Goal: Task Accomplishment & Management: Manage account settings

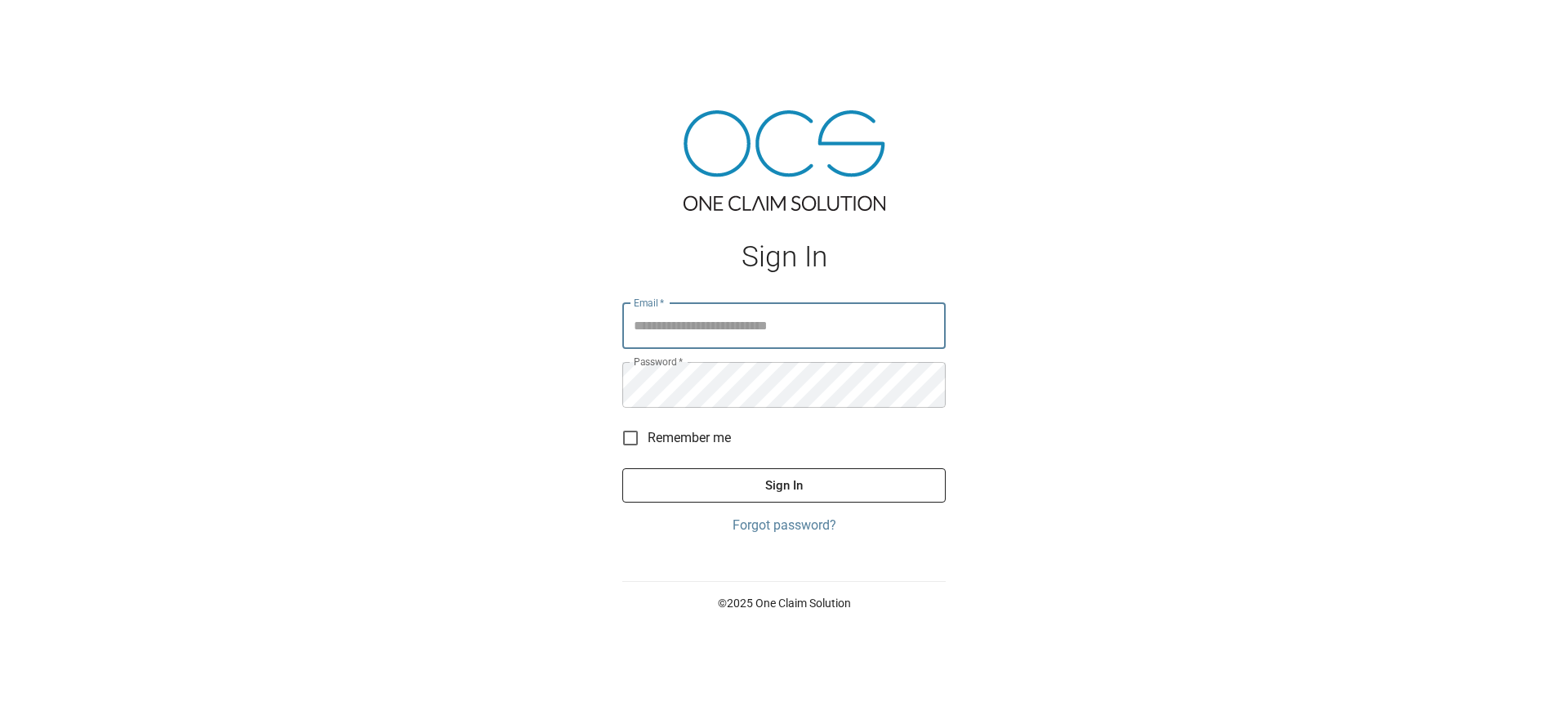
type input "**********"
click at [816, 479] on button "Sign In" at bounding box center [783, 485] width 323 height 34
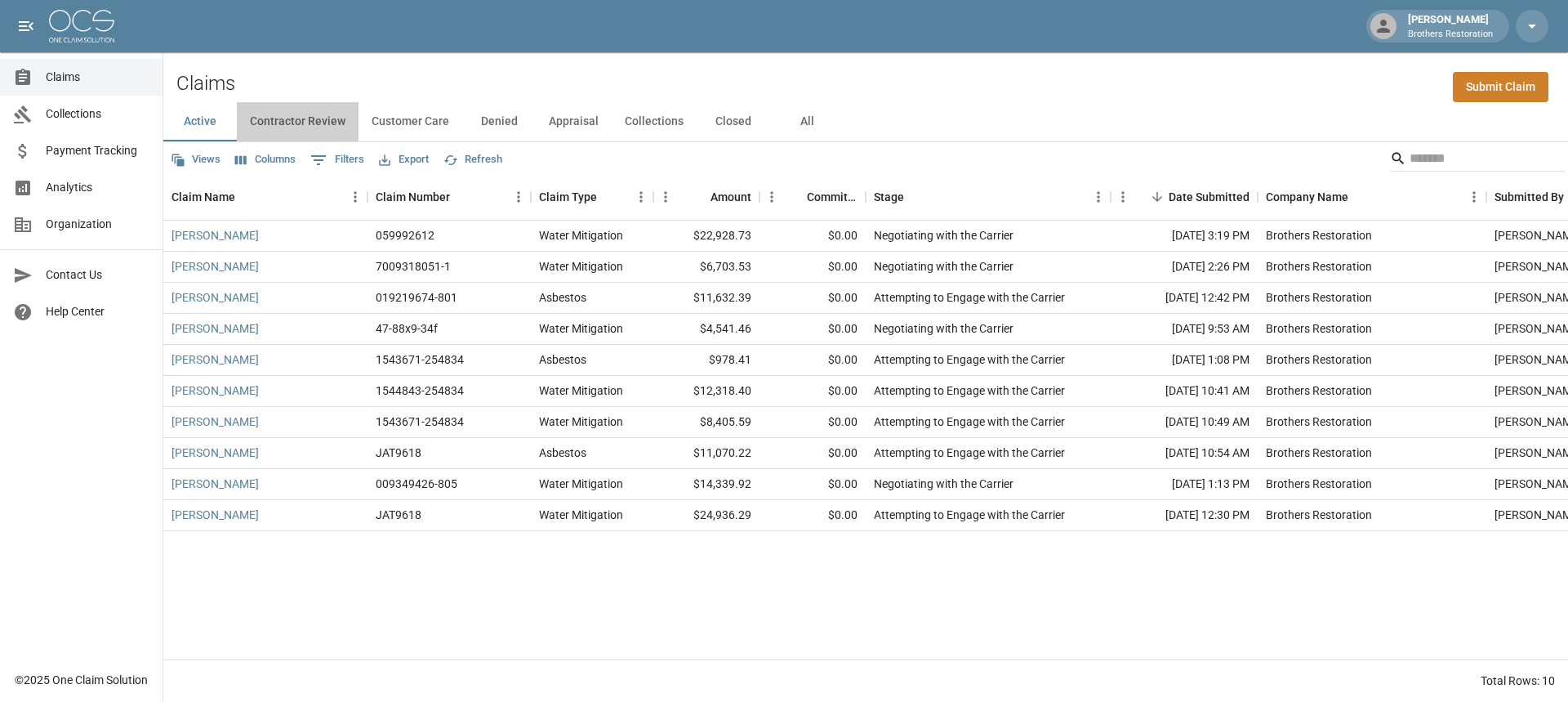
click at [308, 124] on button "Contractor Review" at bounding box center [297, 121] width 122 height 39
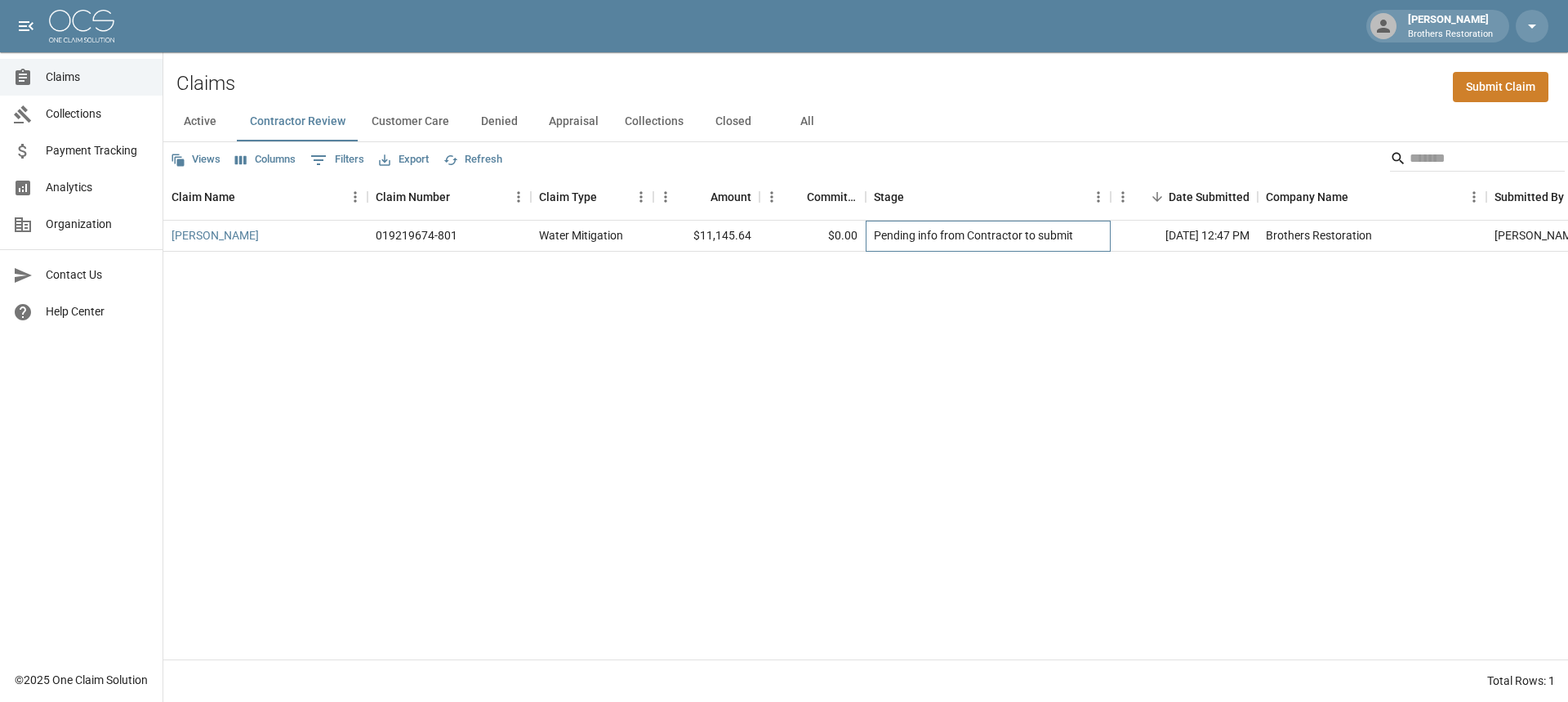
click at [972, 233] on div "Pending info from Contractor to submit" at bounding box center [973, 235] width 199 height 16
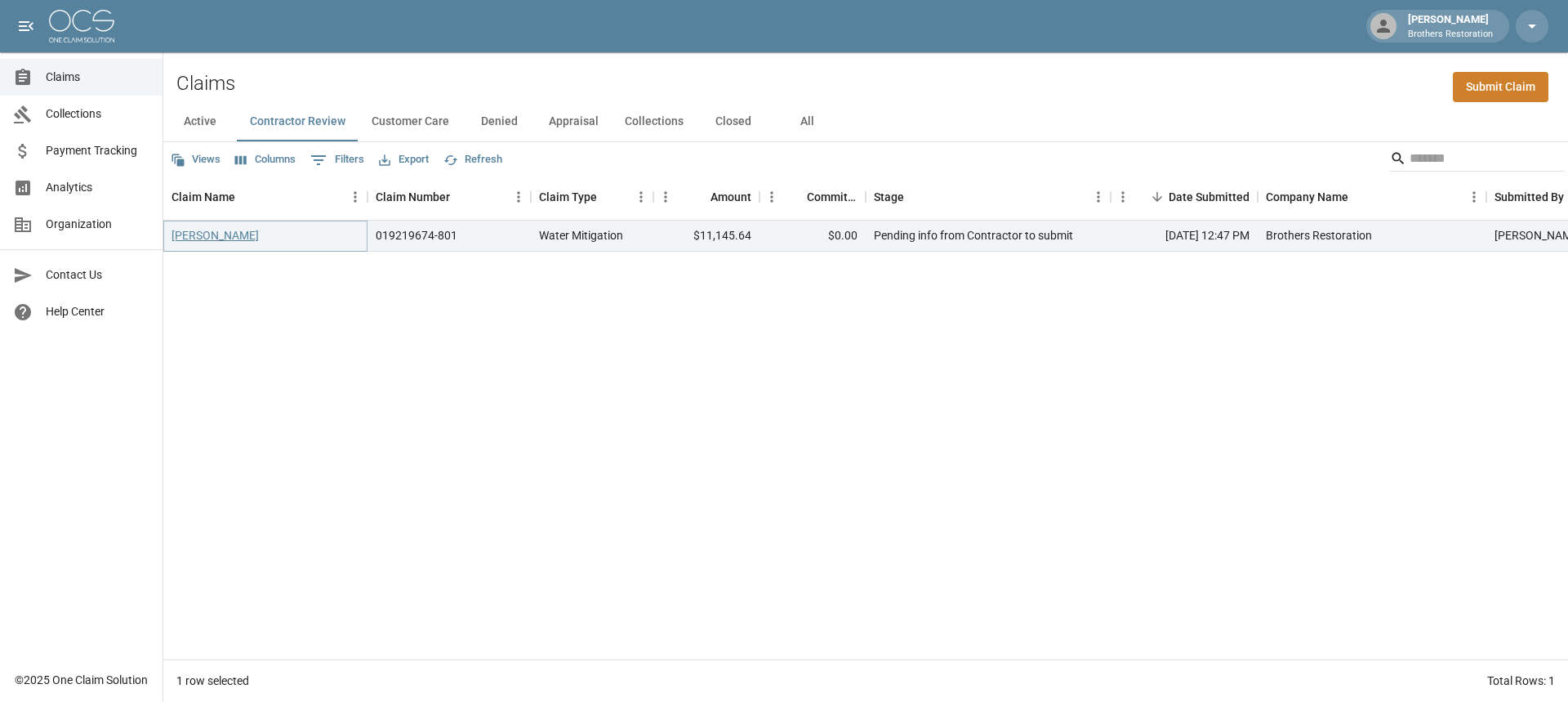
click at [215, 234] on link "[PERSON_NAME]" at bounding box center [214, 235] width 87 height 16
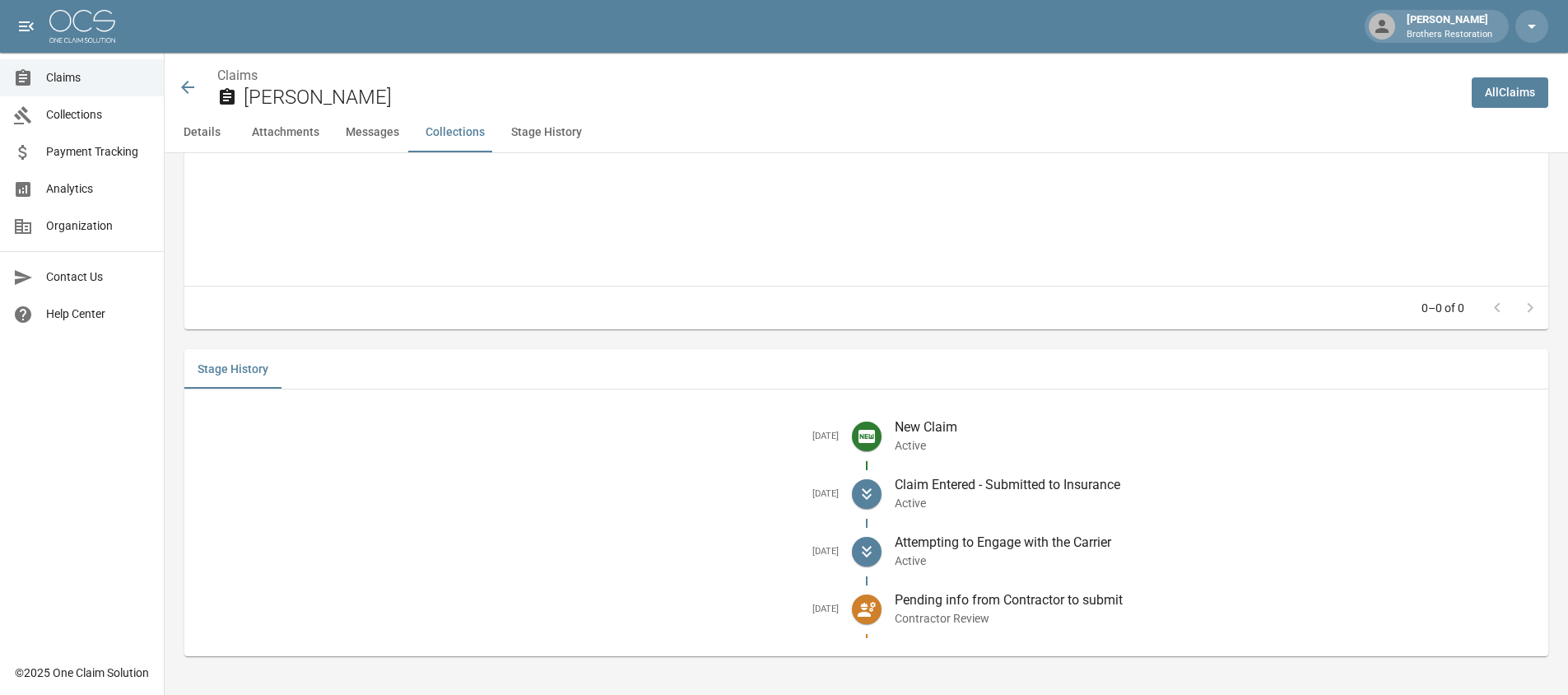
scroll to position [1999, 0]
click at [917, 617] on p "Contractor Review" at bounding box center [1215, 617] width 641 height 16
click at [875, 613] on icon at bounding box center [866, 608] width 18 height 15
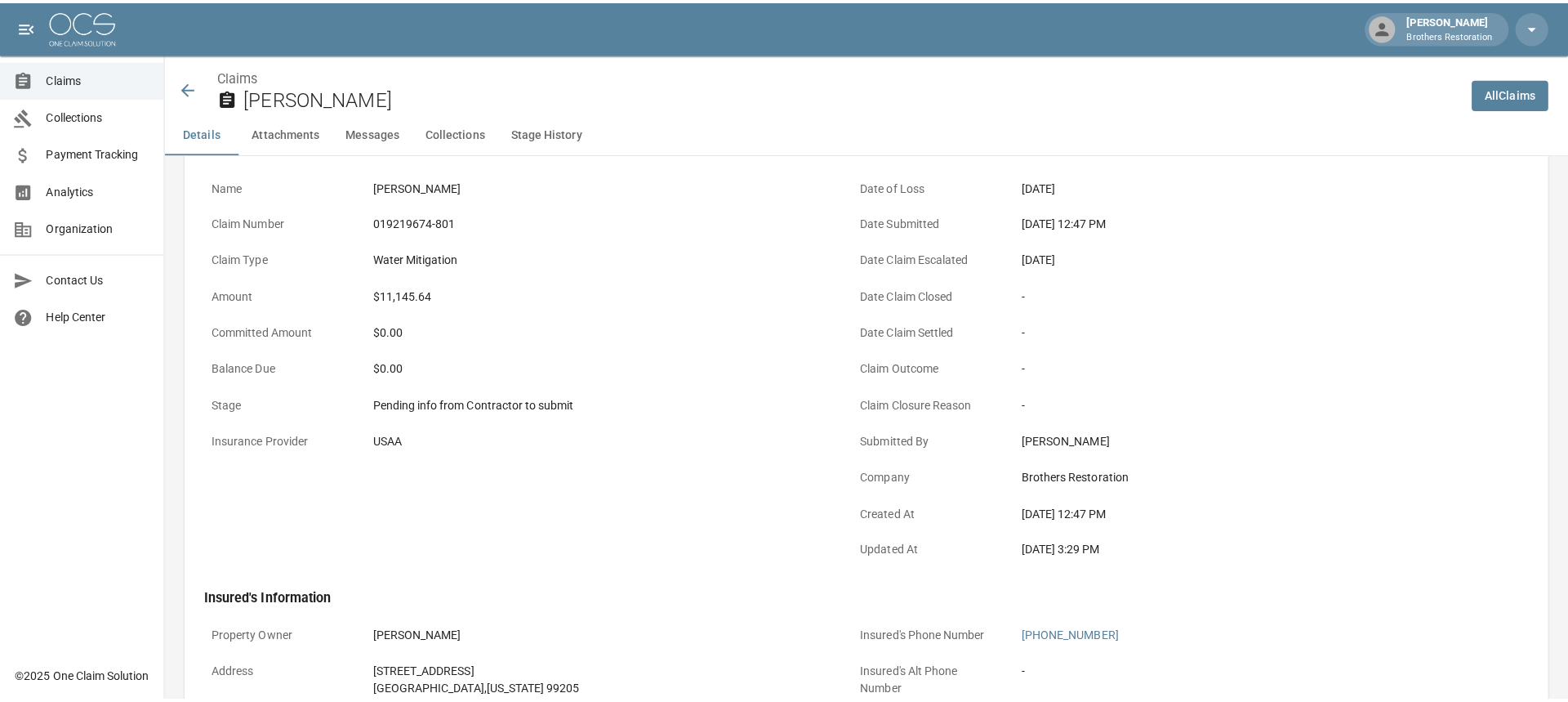
scroll to position [0, 0]
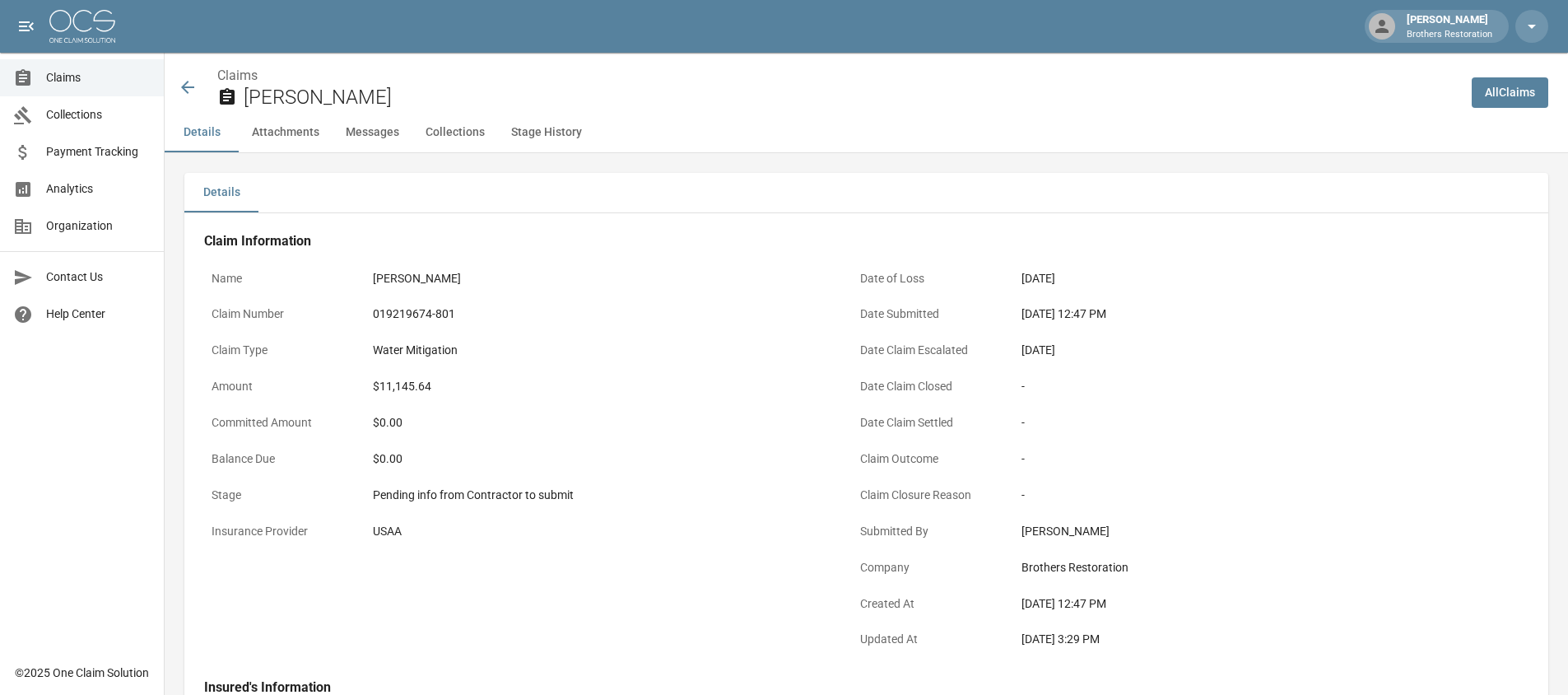
click at [183, 78] on icon at bounding box center [187, 87] width 20 height 20
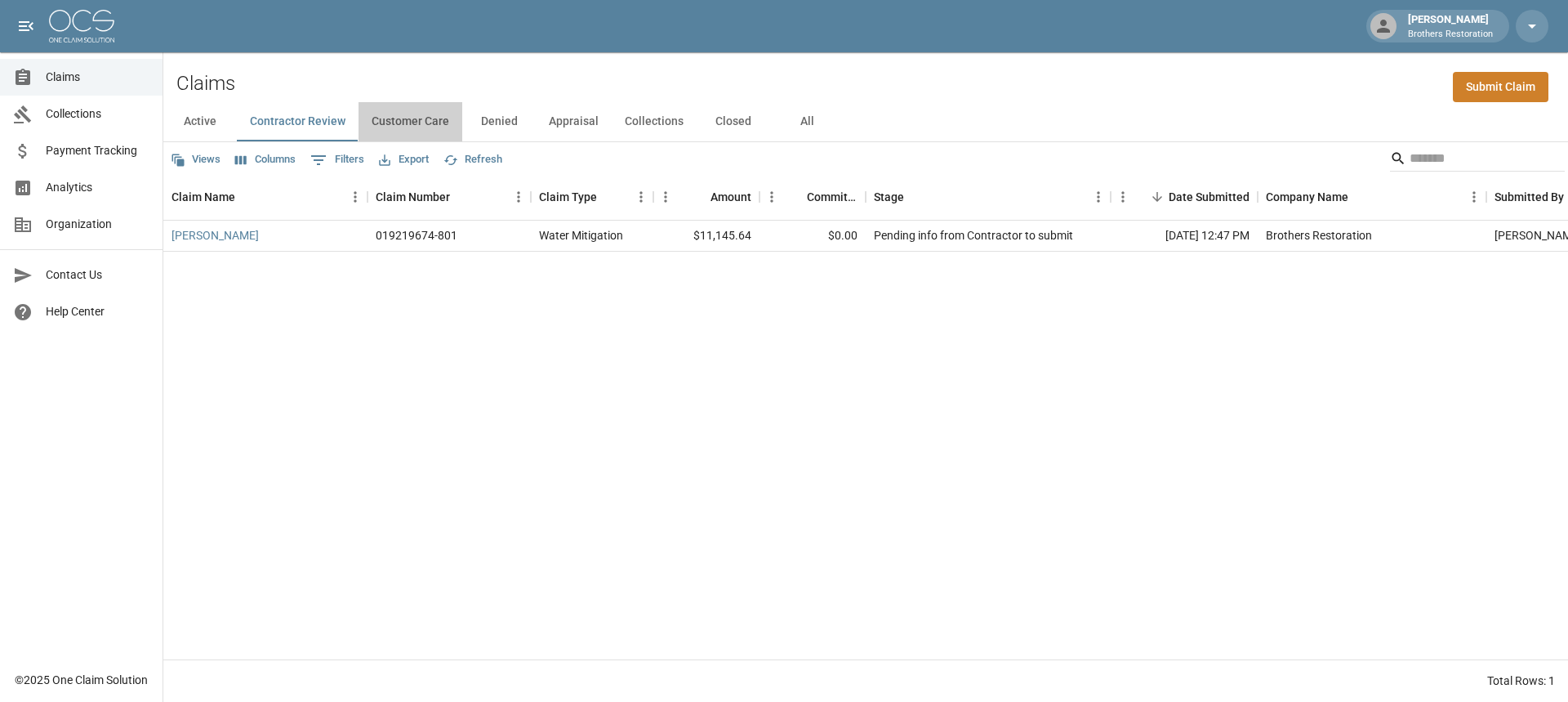
click at [439, 116] on button "Customer Care" at bounding box center [410, 121] width 103 height 39
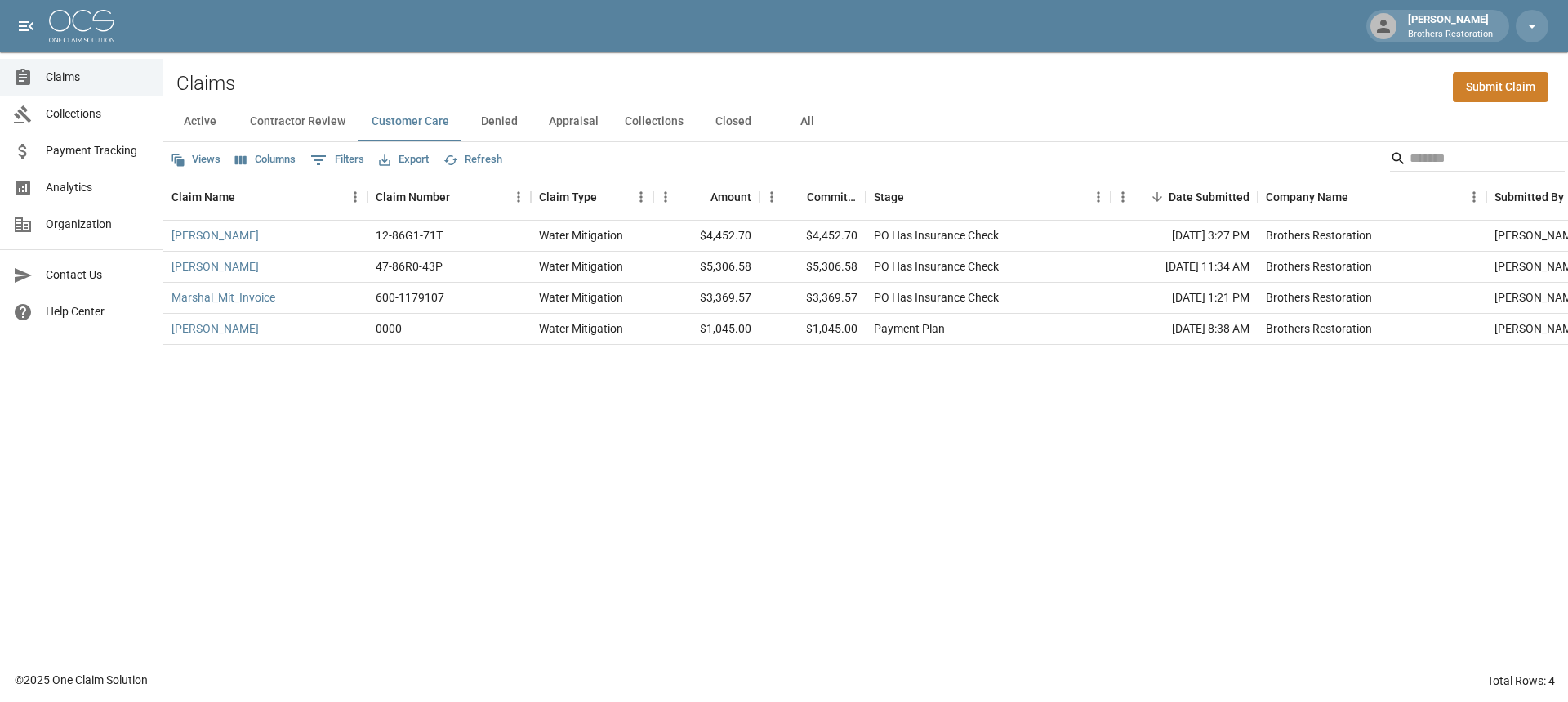
click at [509, 120] on button "Denied" at bounding box center [498, 121] width 74 height 39
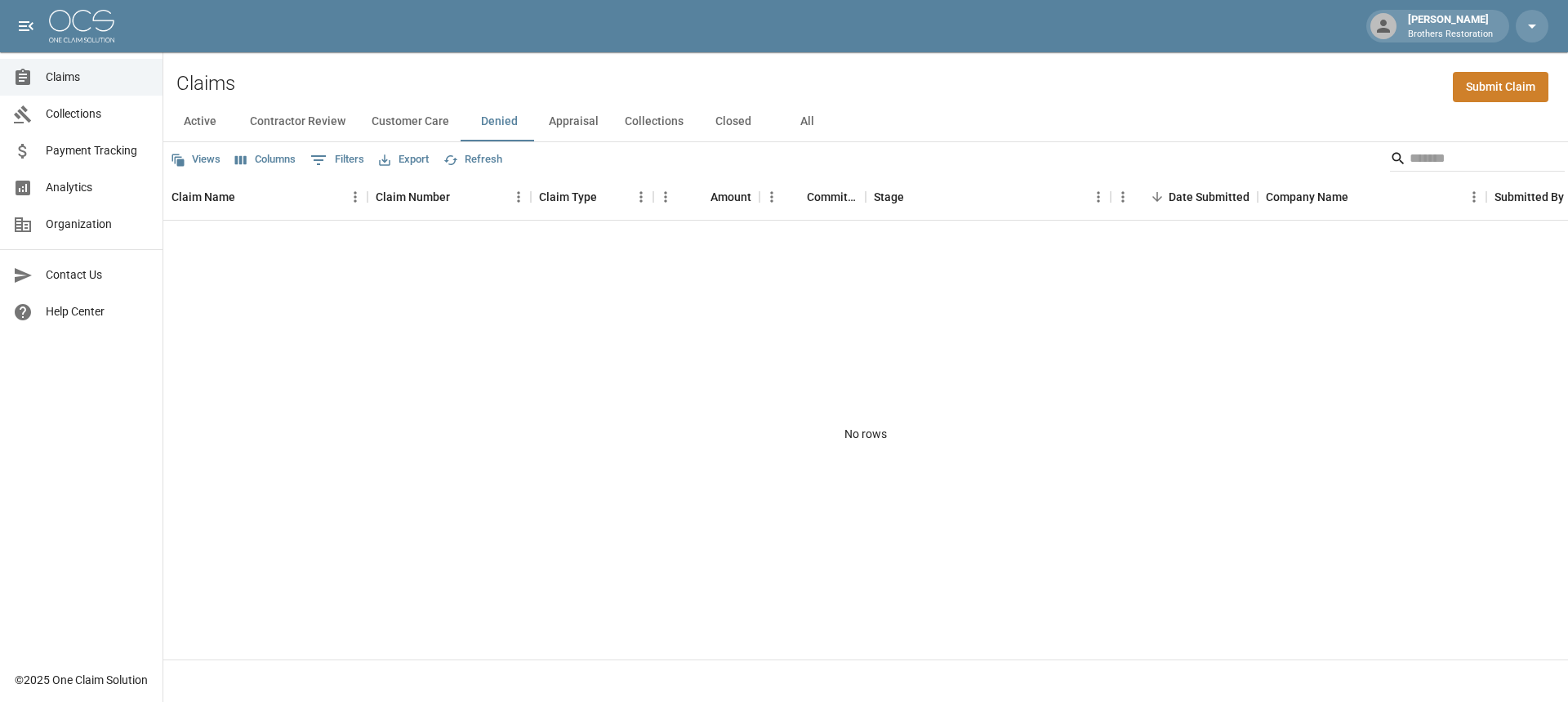
click at [571, 116] on button "Appraisal" at bounding box center [574, 121] width 76 height 39
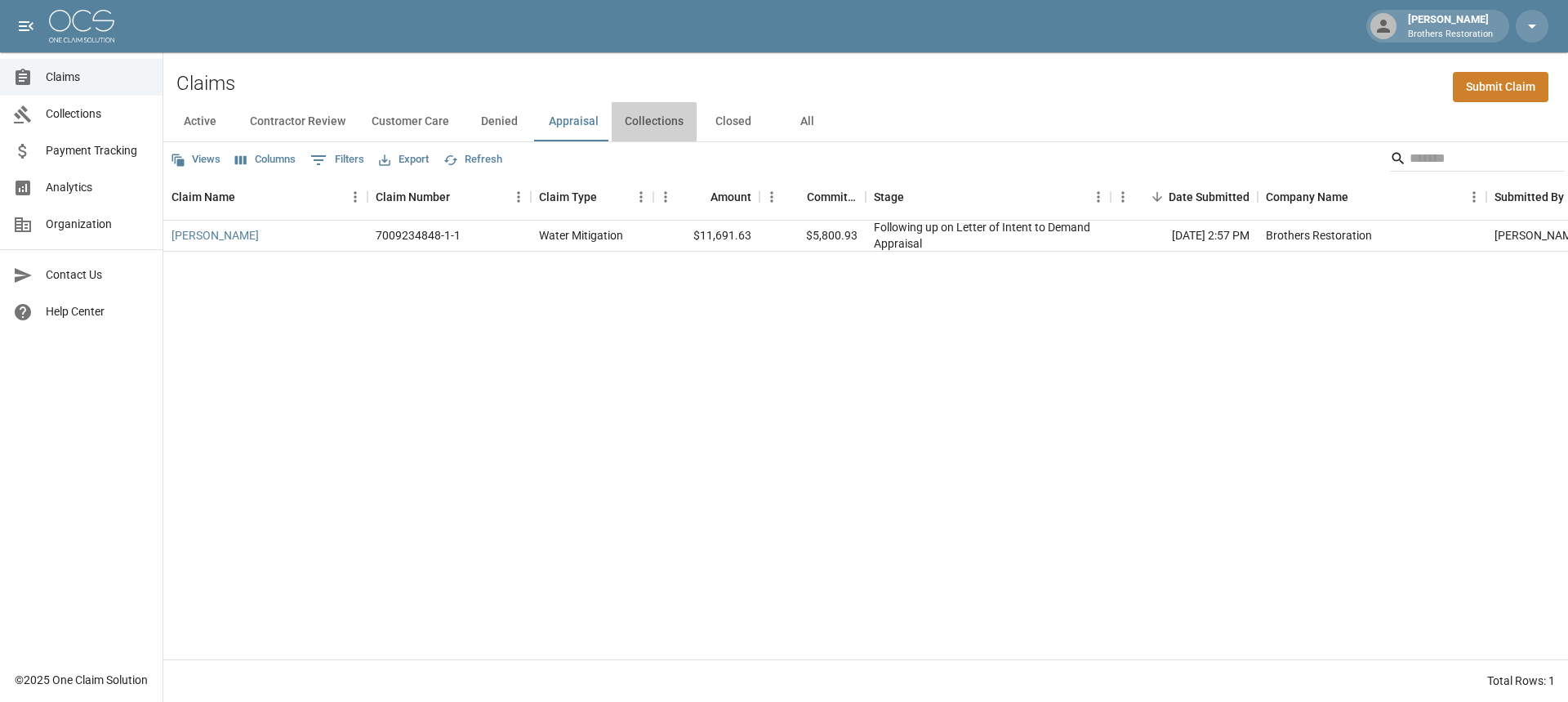
click at [648, 123] on button "Collections" at bounding box center [654, 121] width 85 height 39
